Goal: Navigation & Orientation: Find specific page/section

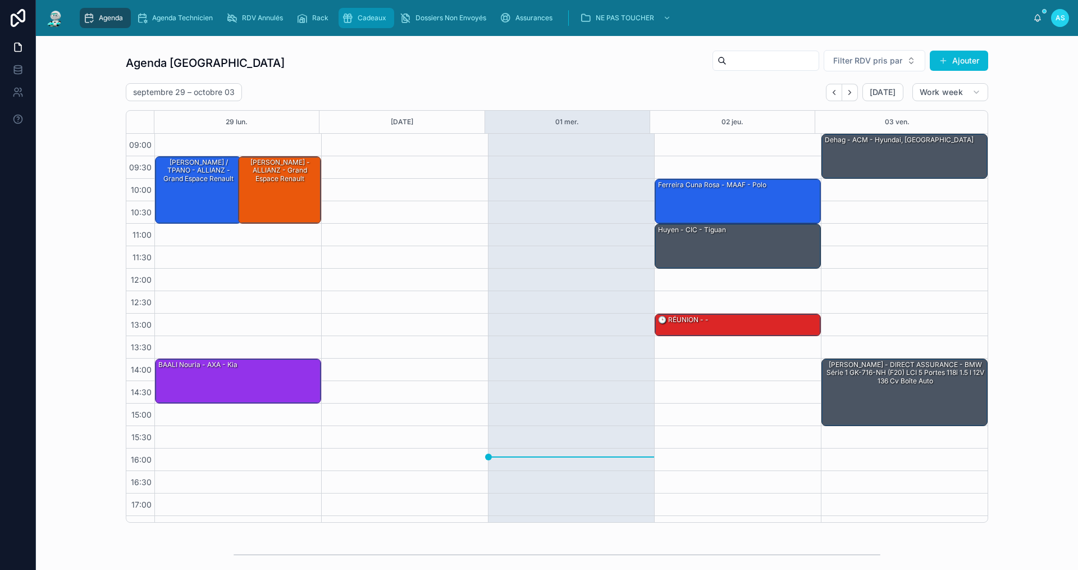
click at [366, 27] on link "Cadeaux" at bounding box center [367, 18] width 56 height 20
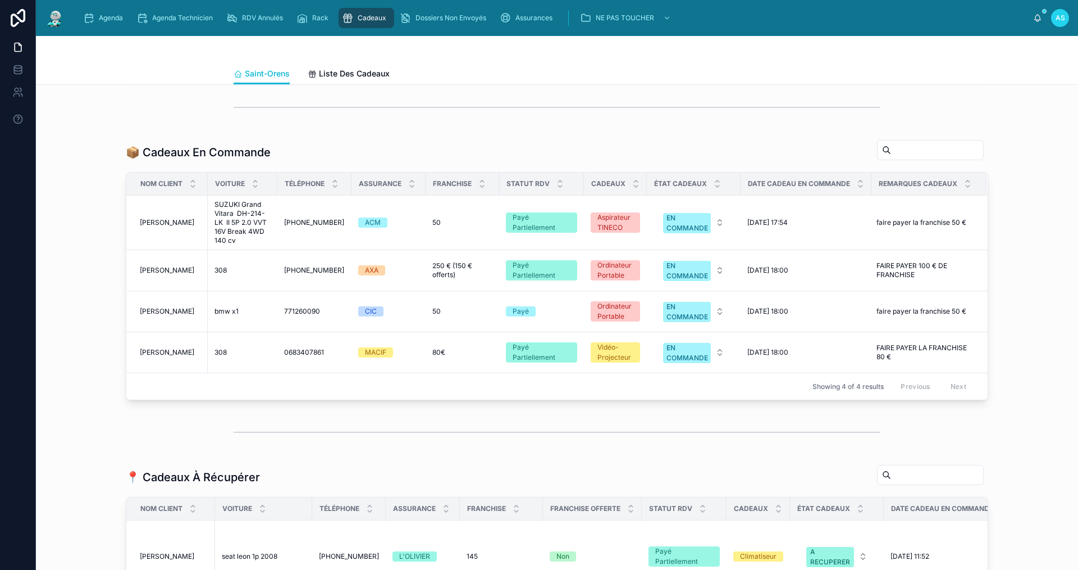
scroll to position [449, 0]
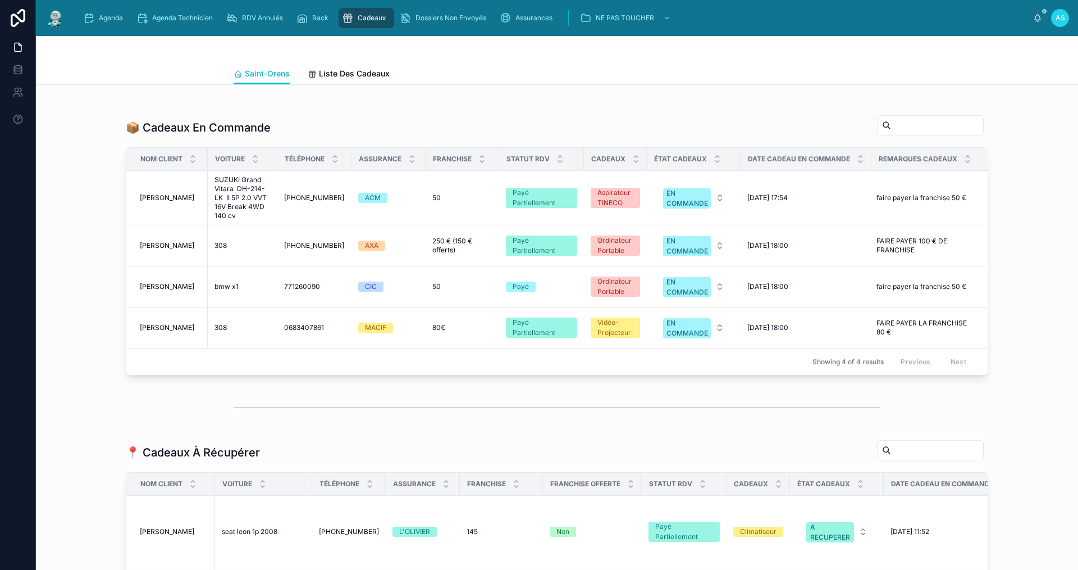
drag, startPoint x: 373, startPoint y: 112, endPoint x: 141, endPoint y: 111, distance: 232.0
click at [371, 97] on div at bounding box center [557, 83] width 647 height 28
drag, startPoint x: 101, startPoint y: 3, endPoint x: 103, endPoint y: 9, distance: 6.0
click at [101, 7] on div "Agenda Agenda Technicien RDV Annulés Rack Cadeaux Dossiers Non Envoyés Assuranc…" at bounding box center [557, 18] width 1042 height 36
click at [103, 12] on div "Agenda" at bounding box center [105, 18] width 44 height 18
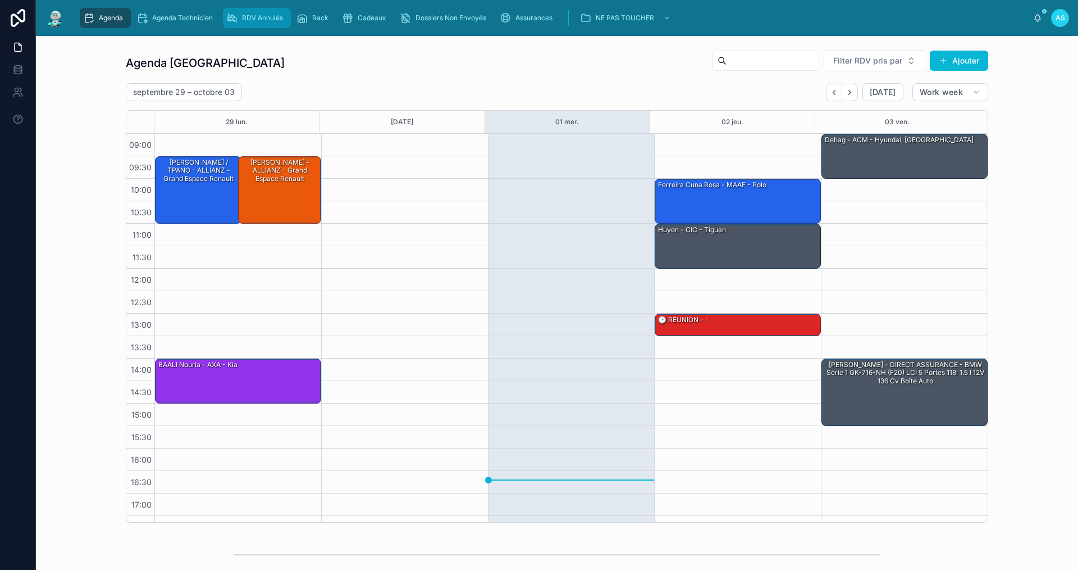
click at [258, 25] on div "RDV Annulés" at bounding box center [256, 18] width 61 height 18
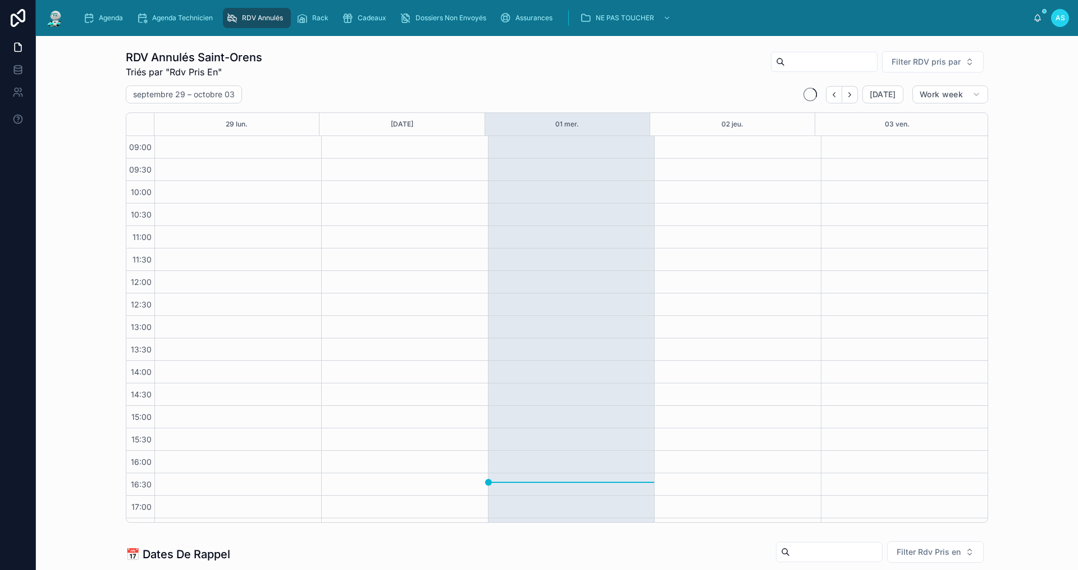
scroll to position [19, 0]
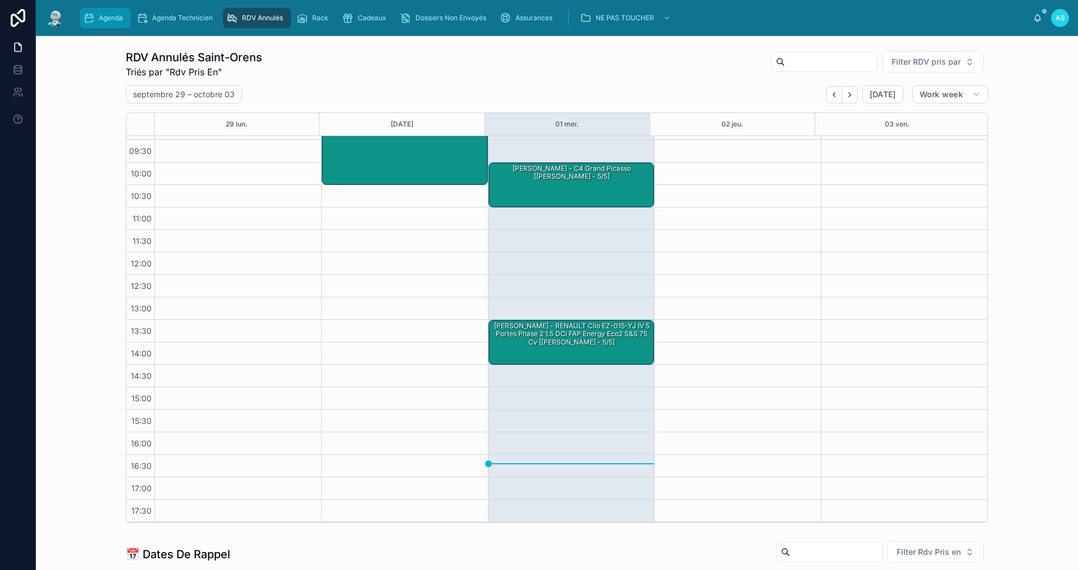
click at [88, 10] on div "Agenda" at bounding box center [105, 18] width 44 height 18
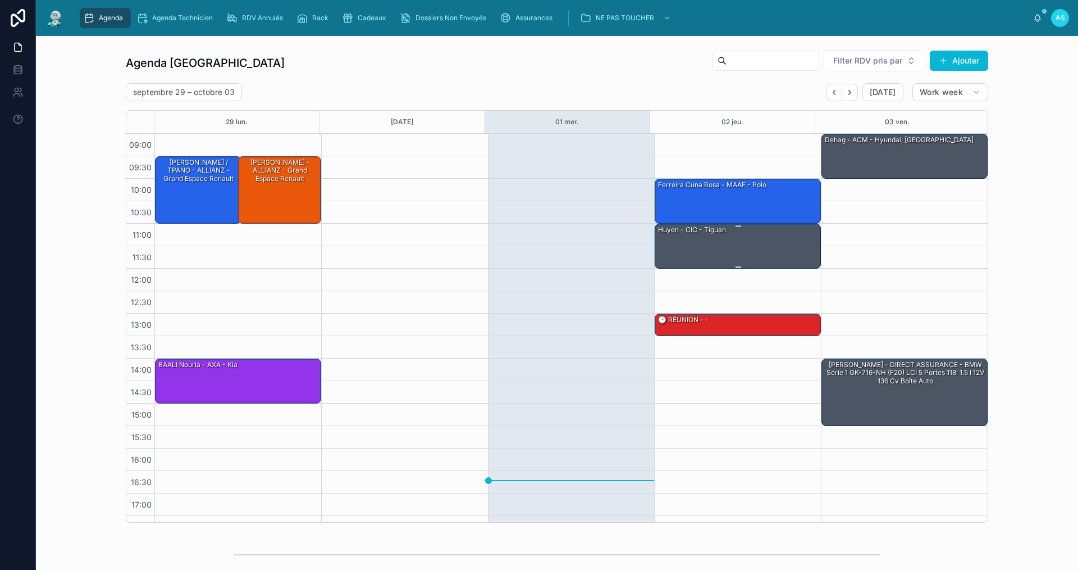
click at [697, 240] on div "huyen - CIC - tiguan" at bounding box center [738, 245] width 163 height 43
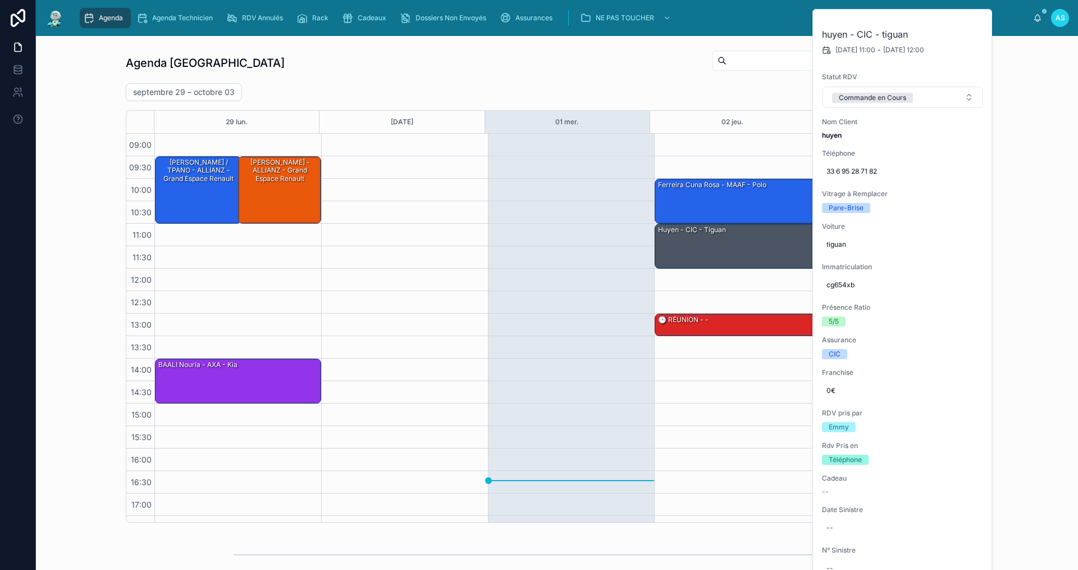
click at [643, 87] on div "[DATE] – [DATE] [DATE] Work week" at bounding box center [557, 92] width 863 height 18
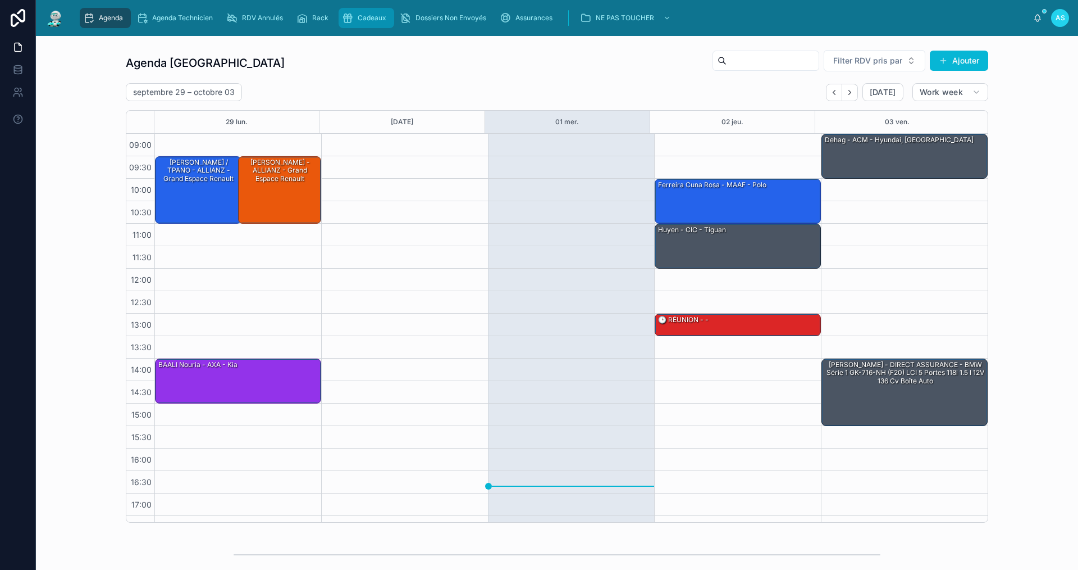
click at [371, 15] on span "Cadeaux" at bounding box center [372, 17] width 29 height 9
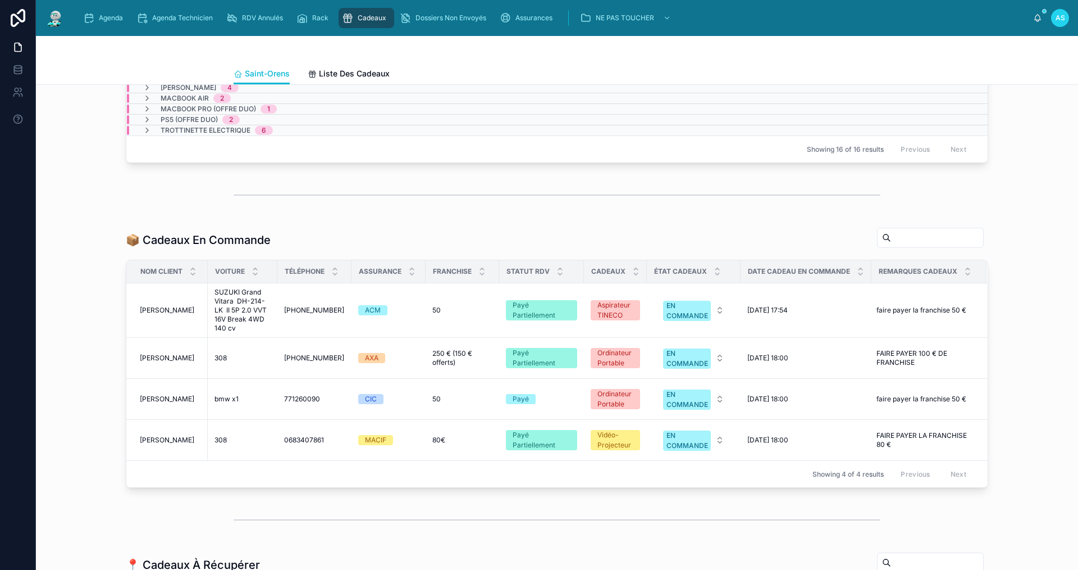
scroll to position [730, 0]
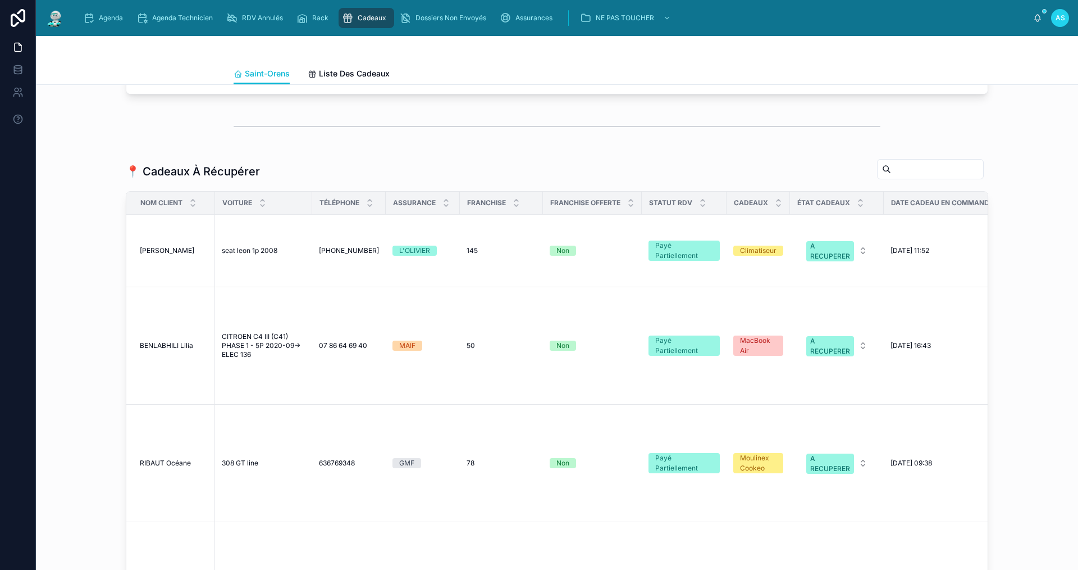
click at [110, 31] on div "Agenda Agenda Technicien RDV Annulés Rack Cadeaux Dossiers Non Envoyés Assuranc…" at bounding box center [557, 18] width 1042 height 36
click at [110, 29] on div "Agenda Agenda Technicien RDV Annulés Rack Cadeaux Dossiers Non Envoyés Assuranc…" at bounding box center [553, 18] width 959 height 25
click at [111, 24] on div "Agenda" at bounding box center [105, 18] width 44 height 18
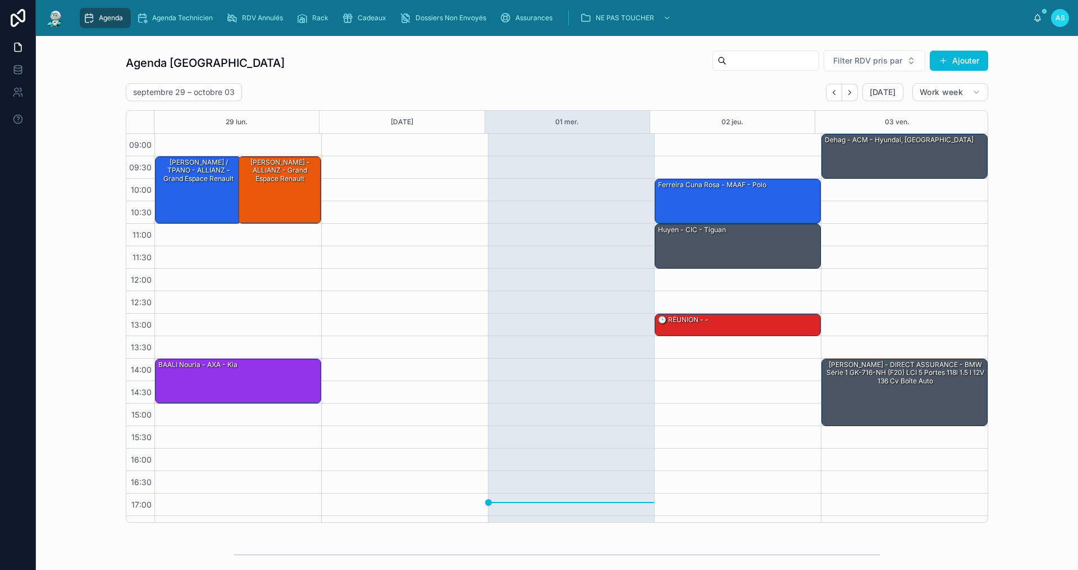
click at [353, 59] on div "Agenda Saint-Orens Filter RDV pris par [PERSON_NAME]" at bounding box center [557, 62] width 863 height 27
